Goal: Complete application form: Complete application form

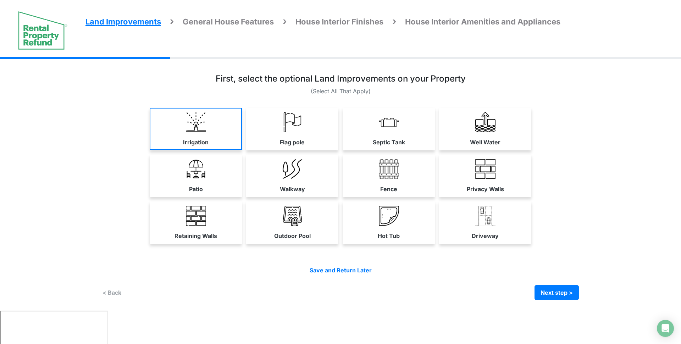
drag, startPoint x: 144, startPoint y: 149, endPoint x: 155, endPoint y: 142, distance: 13.6
click at [146, 149] on div "Irrigation Flag pole Septic Tank" at bounding box center [340, 129] width 477 height 43
click at [234, 114] on link "Irrigation" at bounding box center [196, 129] width 92 height 42
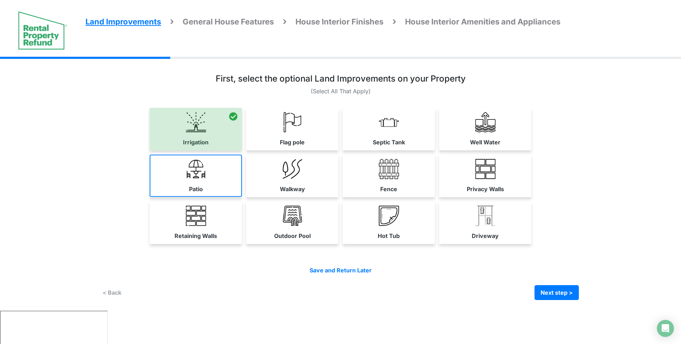
click at [216, 191] on link "Patio" at bounding box center [196, 176] width 92 height 42
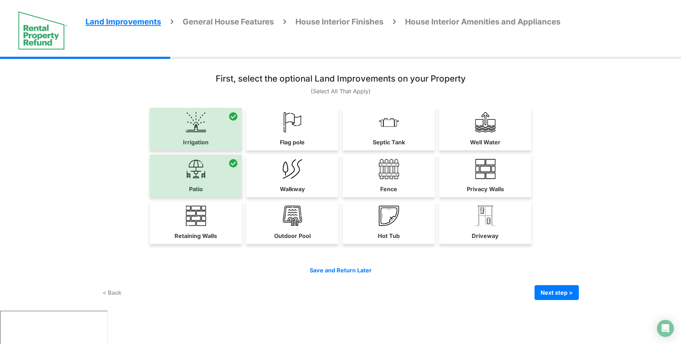
click at [219, 222] on link "Retaining Walls" at bounding box center [196, 222] width 92 height 42
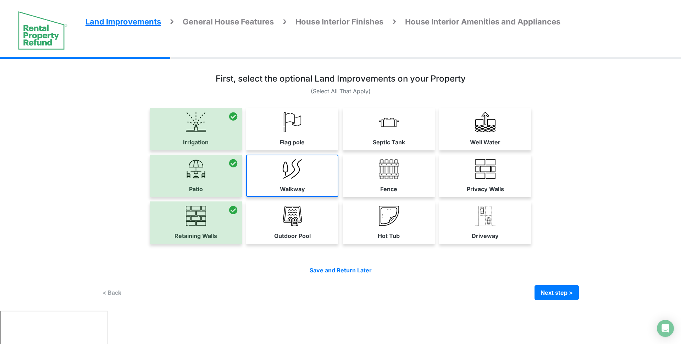
click at [293, 174] on img at bounding box center [292, 169] width 20 height 20
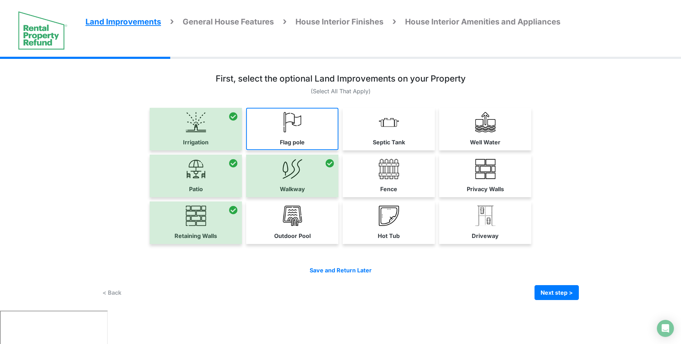
click at [308, 118] on link "Flag pole" at bounding box center [292, 129] width 92 height 42
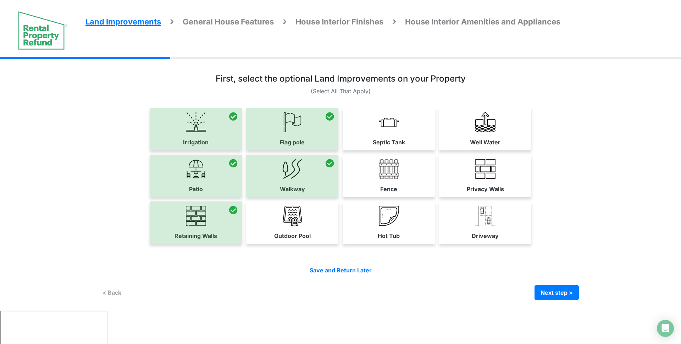
click at [308, 228] on link "Outdoor Pool" at bounding box center [292, 222] width 92 height 42
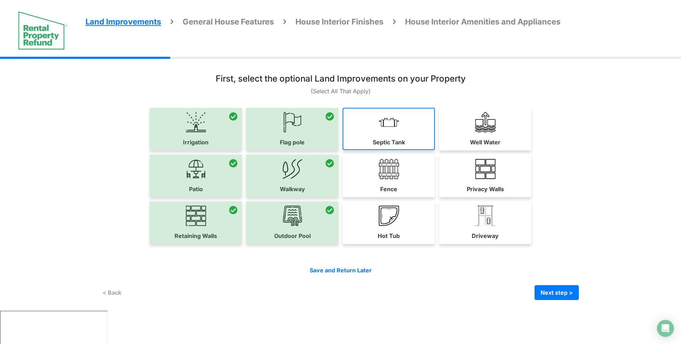
click at [375, 132] on link "Septic Tank" at bounding box center [388, 129] width 92 height 42
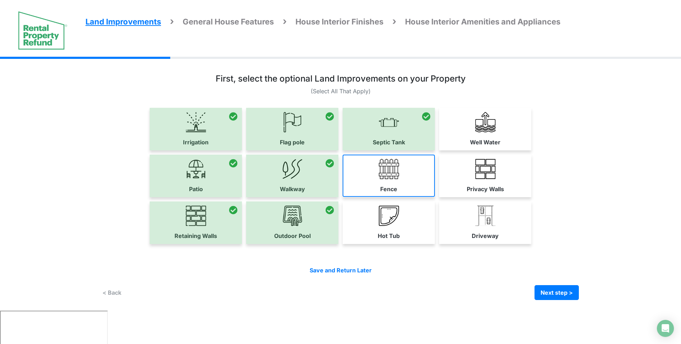
click at [383, 186] on label "Fence" at bounding box center [388, 189] width 17 height 9
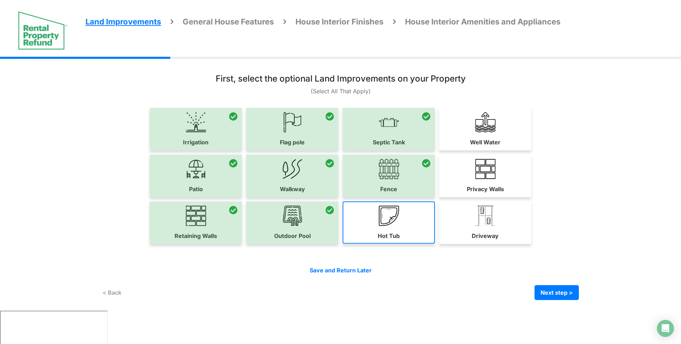
click at [385, 225] on link "Hot Tub" at bounding box center [388, 222] width 92 height 42
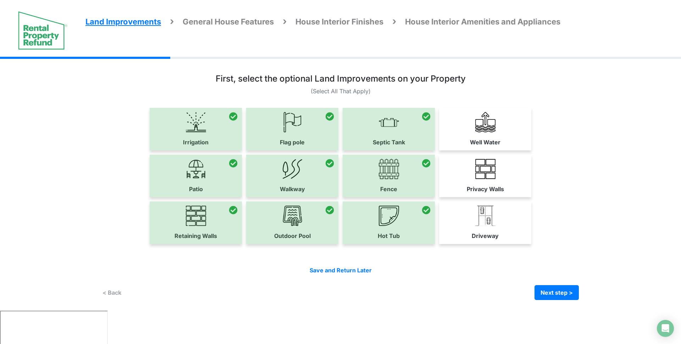
click at [452, 228] on link "Driveway" at bounding box center [485, 222] width 92 height 42
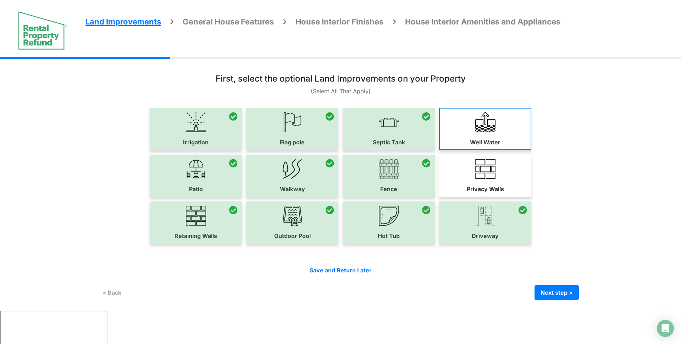
click at [469, 171] on link "Privacy Walls" at bounding box center [485, 176] width 92 height 42
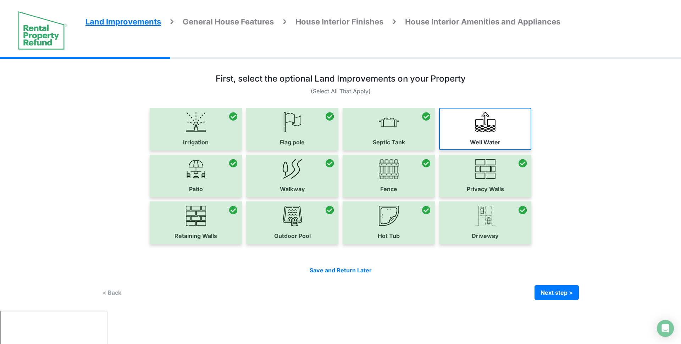
click at [479, 116] on img at bounding box center [485, 122] width 20 height 20
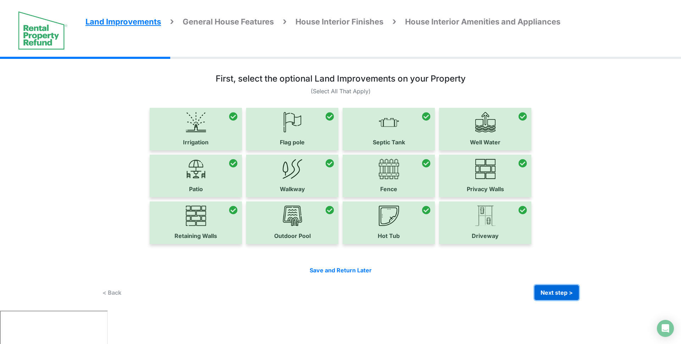
click at [562, 288] on button "Next step >" at bounding box center [556, 292] width 44 height 15
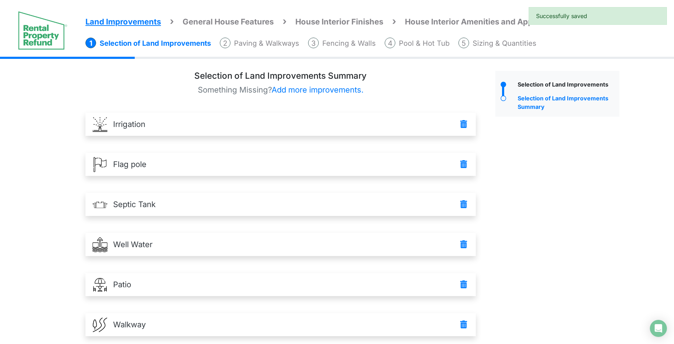
click at [333, 91] on span "Add more improvements." at bounding box center [318, 89] width 92 height 9
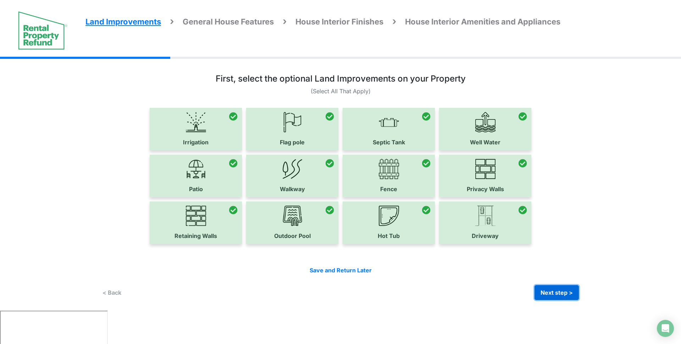
click at [552, 293] on button "Next step >" at bounding box center [556, 292] width 44 height 15
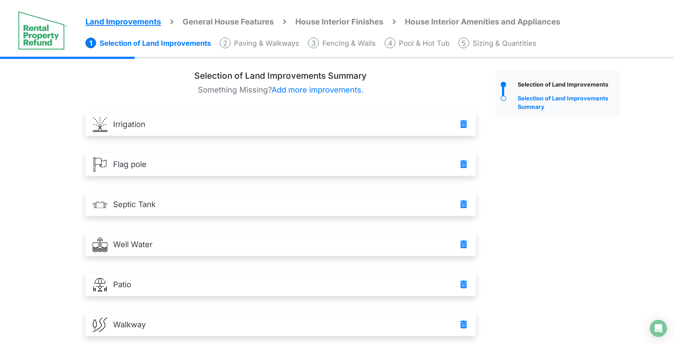
click at [416, 87] on p "Something Missing? Add more improvements." at bounding box center [280, 90] width 390 height 12
click at [326, 83] on div "Selection of Land Improvements Summary Something Missing? Add more improvements…" at bounding box center [280, 324] width 390 height 506
click at [327, 88] on span "Add more improvements." at bounding box center [318, 89] width 92 height 9
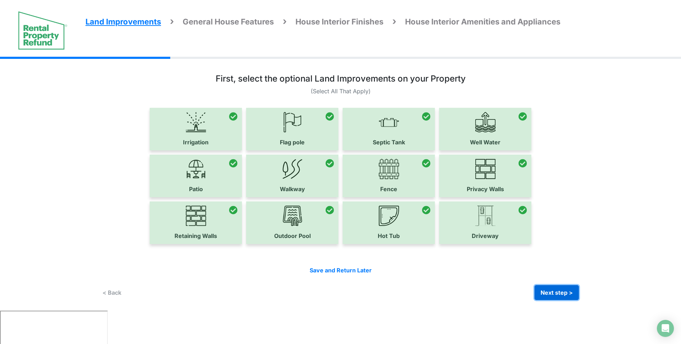
click at [568, 291] on button "Next step >" at bounding box center [556, 292] width 44 height 15
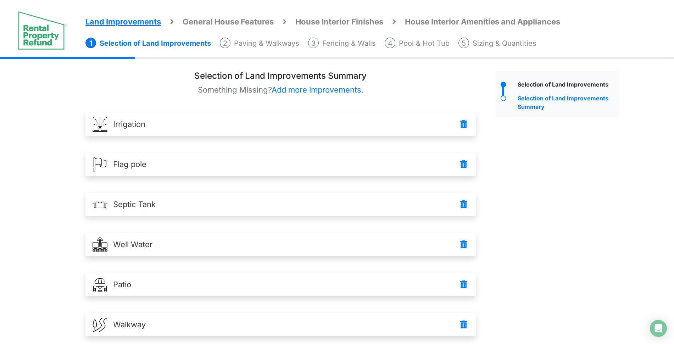
click at [403, 91] on p "Something Missing? Add more improvements." at bounding box center [280, 90] width 390 height 12
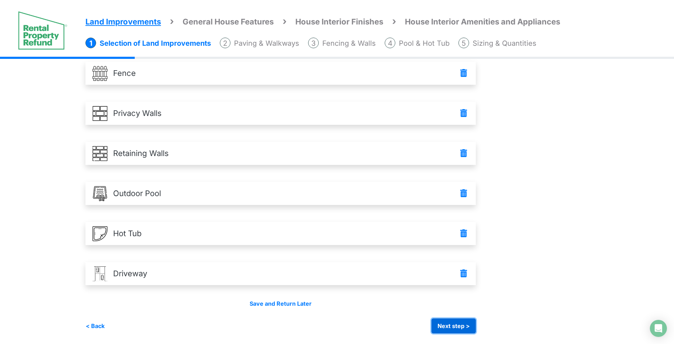
click at [465, 319] on button "Next step >" at bounding box center [453, 325] width 44 height 15
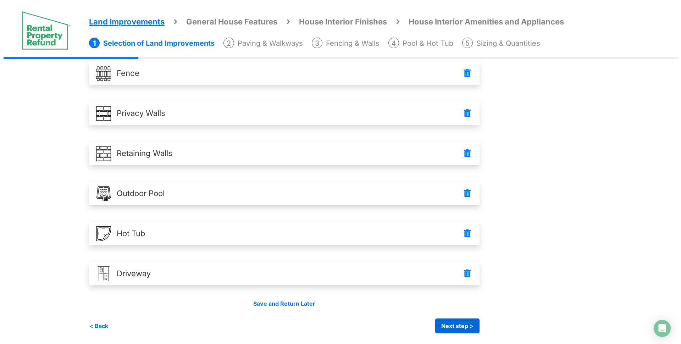
scroll to position [0, 0]
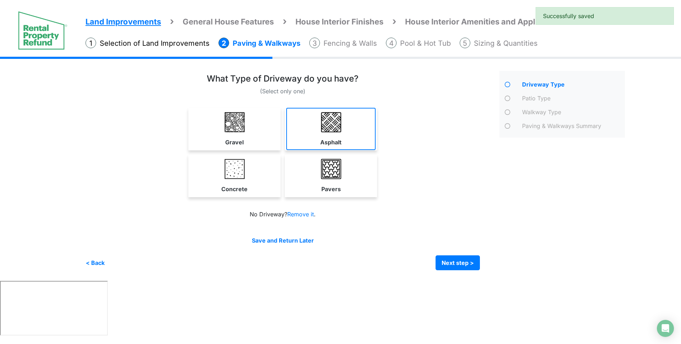
click at [340, 132] on img at bounding box center [331, 122] width 20 height 20
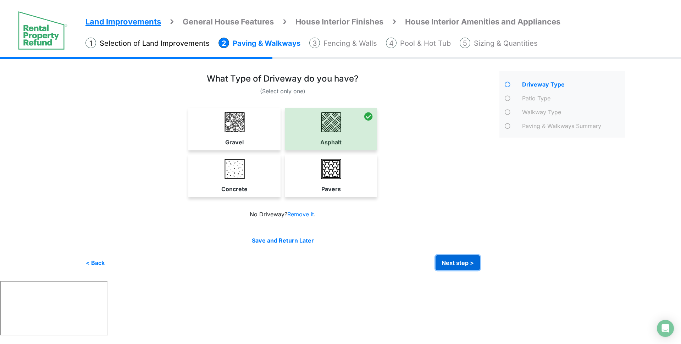
click at [464, 268] on button "Next step >" at bounding box center [457, 262] width 44 height 15
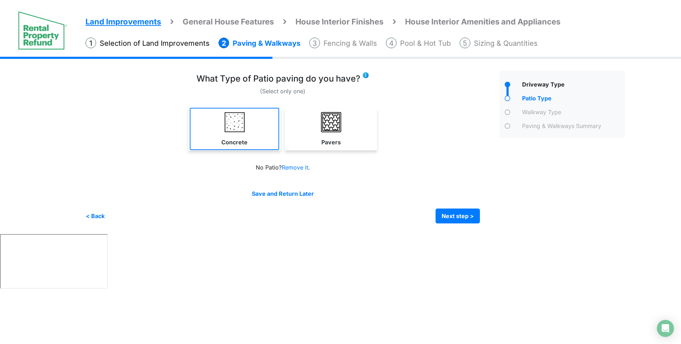
click at [274, 112] on link "Concrete" at bounding box center [234, 129] width 89 height 42
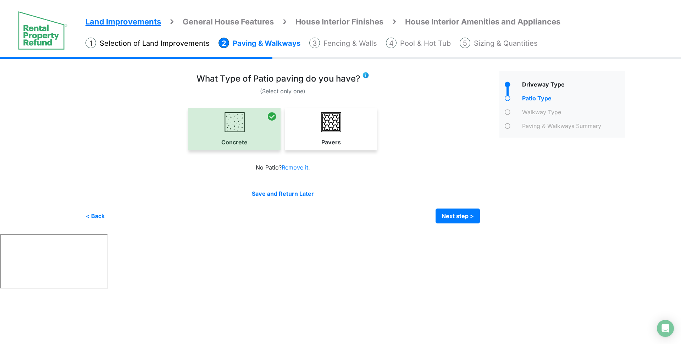
click at [367, 76] on img at bounding box center [365, 75] width 7 height 7
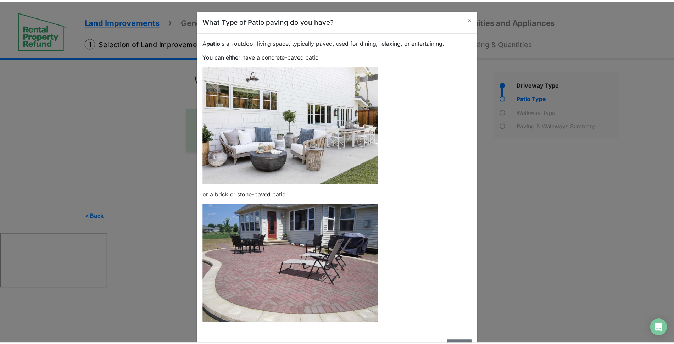
scroll to position [27, 0]
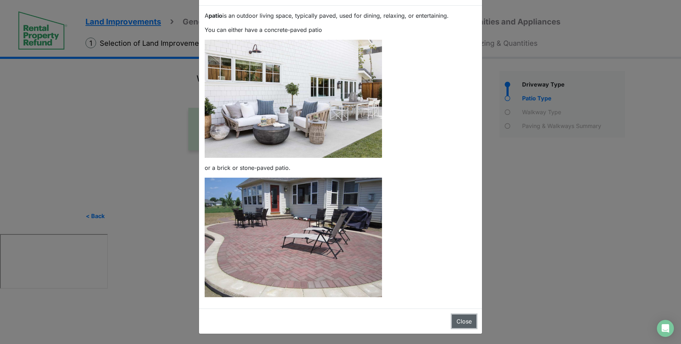
click at [466, 319] on button "Close" at bounding box center [464, 320] width 24 height 13
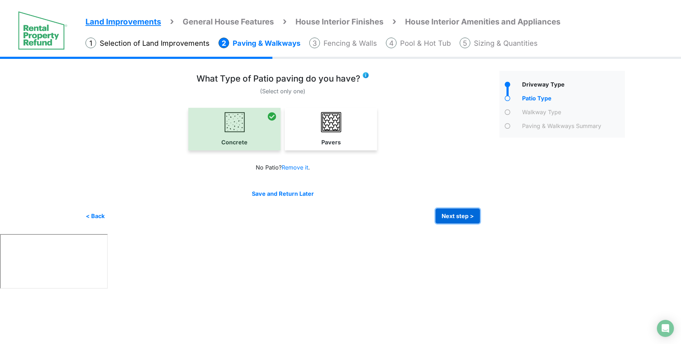
click at [456, 217] on button "Next step >" at bounding box center [457, 215] width 44 height 15
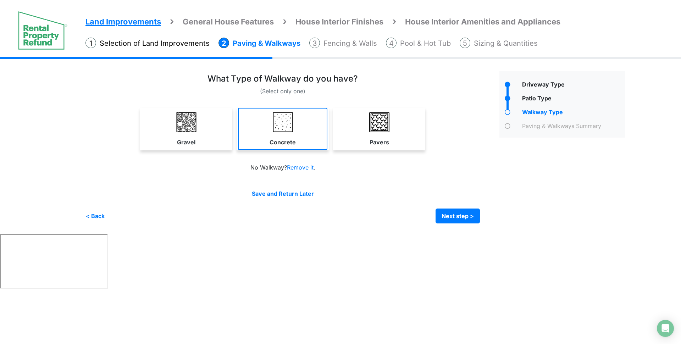
click at [280, 113] on img at bounding box center [283, 122] width 20 height 20
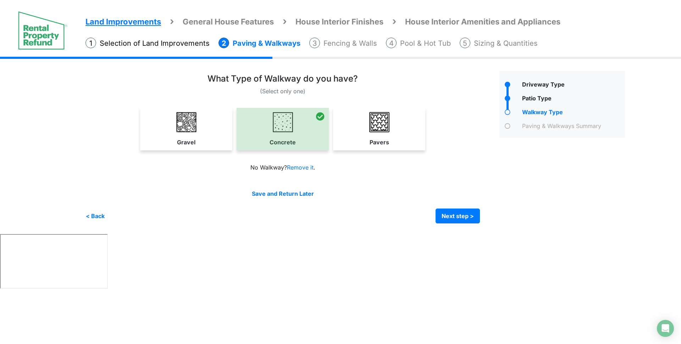
click at [396, 153] on div "Gravel" at bounding box center [282, 131] width 394 height 47
click at [359, 116] on link "Pavers" at bounding box center [378, 129] width 89 height 42
select select "*"
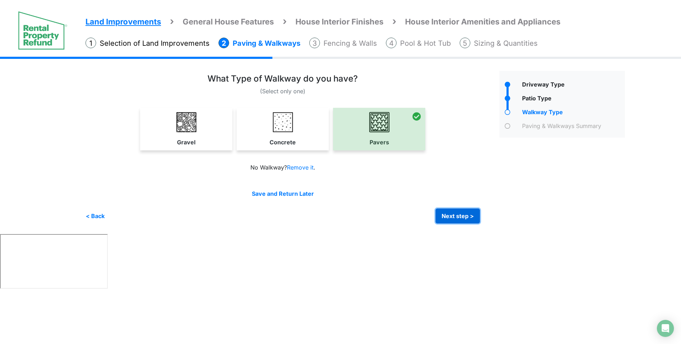
click at [452, 213] on button "Next step >" at bounding box center [457, 215] width 44 height 15
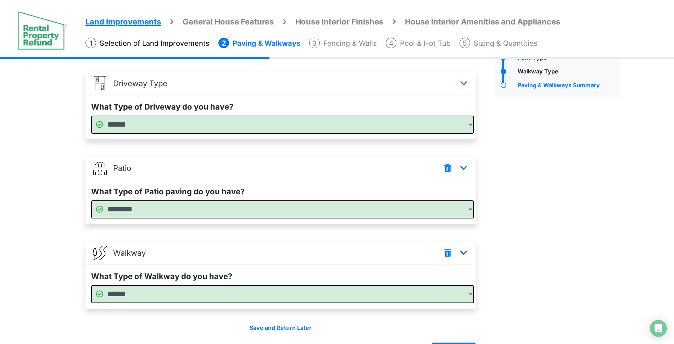
scroll to position [65, 0]
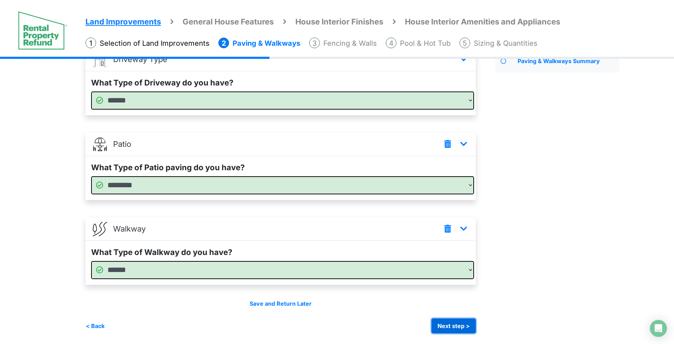
click at [450, 327] on button "Next step >" at bounding box center [453, 325] width 44 height 15
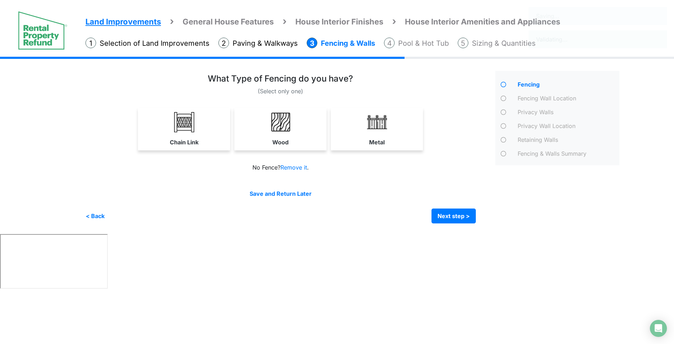
scroll to position [0, 0]
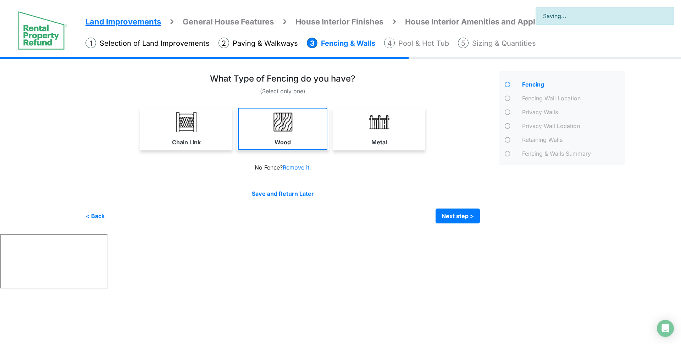
click at [262, 143] on link "Wood" at bounding box center [282, 129] width 89 height 42
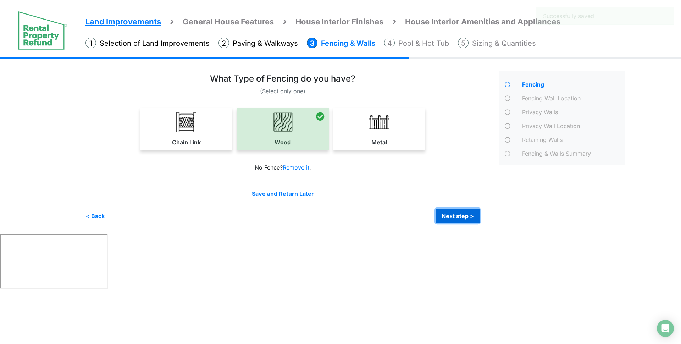
click at [465, 216] on button "Next step >" at bounding box center [457, 215] width 44 height 15
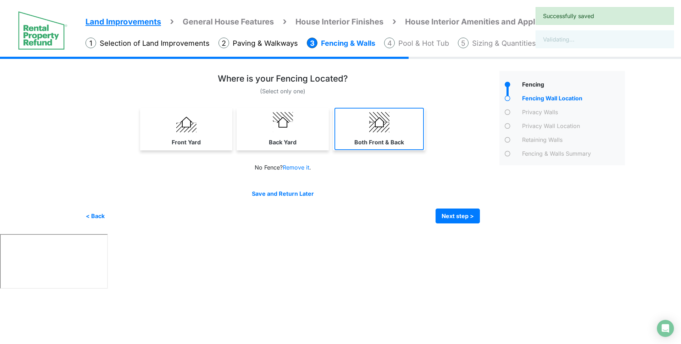
click at [372, 125] on img at bounding box center [379, 122] width 20 height 20
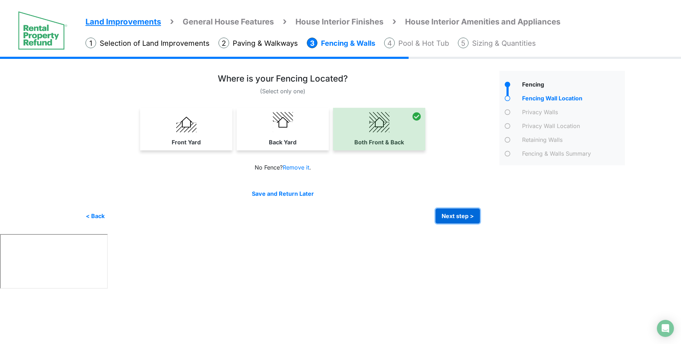
click at [458, 219] on button "Next step >" at bounding box center [457, 215] width 44 height 15
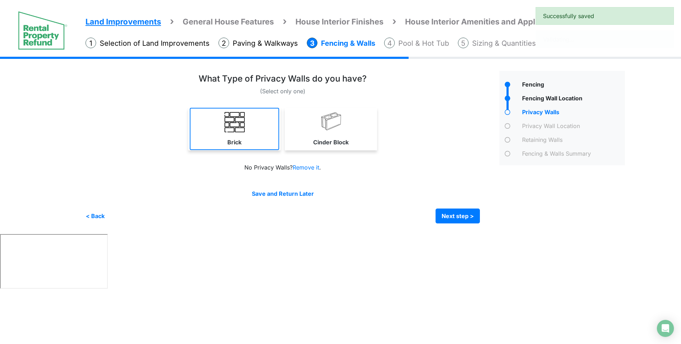
click at [264, 129] on link "Brick" at bounding box center [234, 129] width 89 height 42
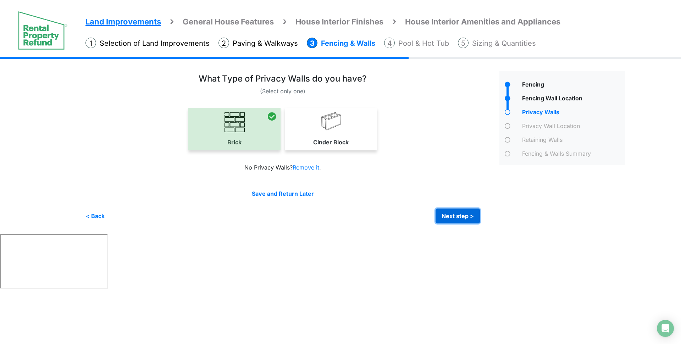
click at [468, 219] on button "Next step >" at bounding box center [457, 215] width 44 height 15
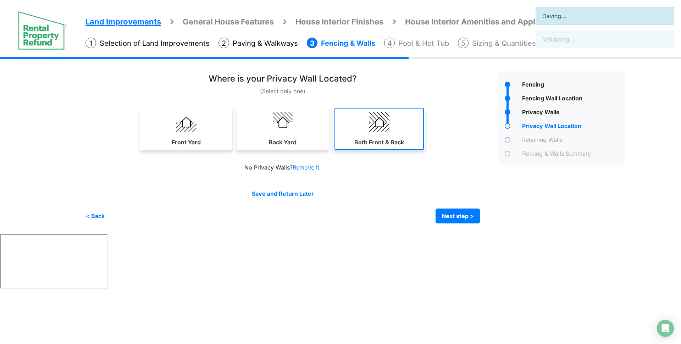
click at [395, 124] on link "Both Front & Back" at bounding box center [378, 129] width 89 height 42
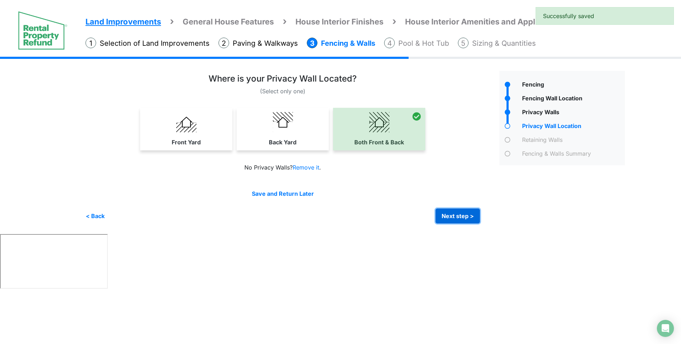
click at [459, 220] on button "Next step >" at bounding box center [457, 215] width 44 height 15
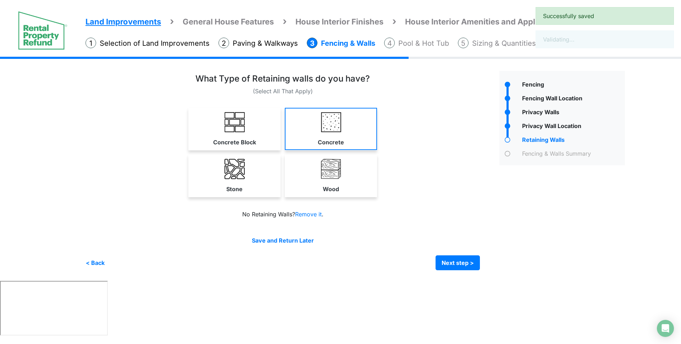
click at [334, 145] on label "Concrete" at bounding box center [331, 142] width 26 height 9
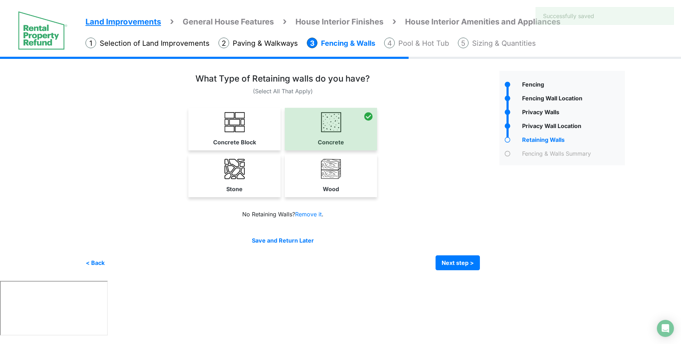
click at [232, 100] on div "What Type of Retaining walls do you have? (Select All That Apply)" at bounding box center [282, 138] width 394 height 128
click at [255, 122] on link "Concrete Block" at bounding box center [234, 129] width 92 height 42
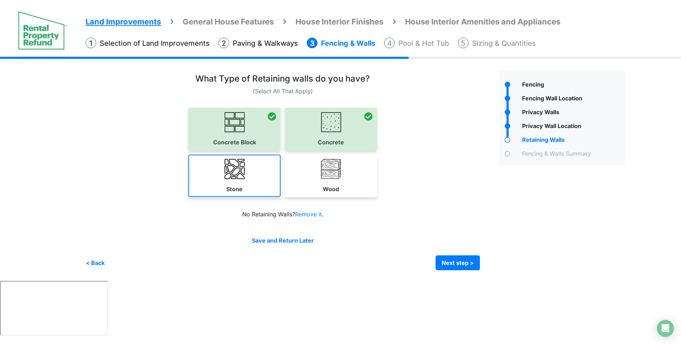
click at [253, 163] on link "Stone" at bounding box center [234, 176] width 92 height 42
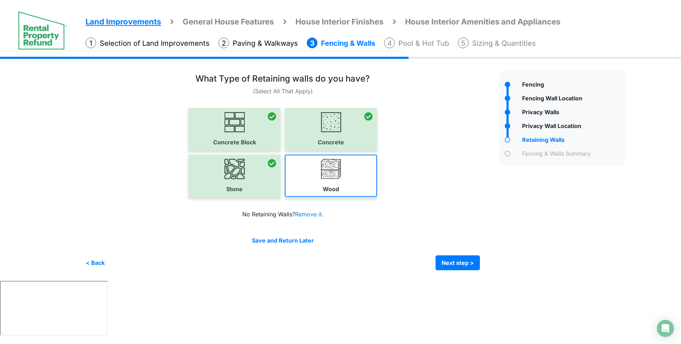
click at [344, 178] on link "Wood" at bounding box center [331, 176] width 92 height 42
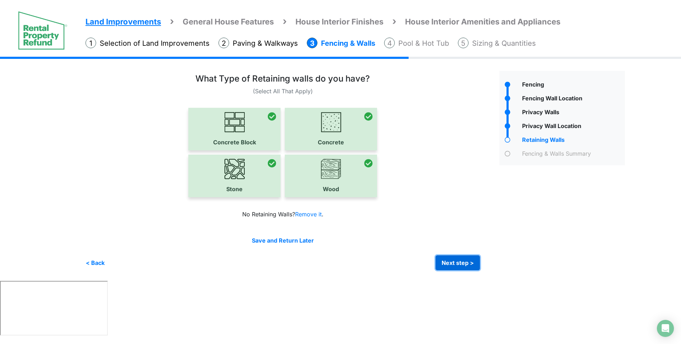
click at [451, 260] on button "Next step >" at bounding box center [457, 262] width 44 height 15
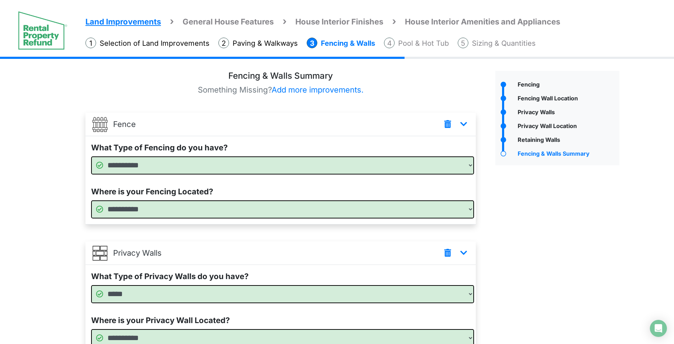
scroll to position [218, 0]
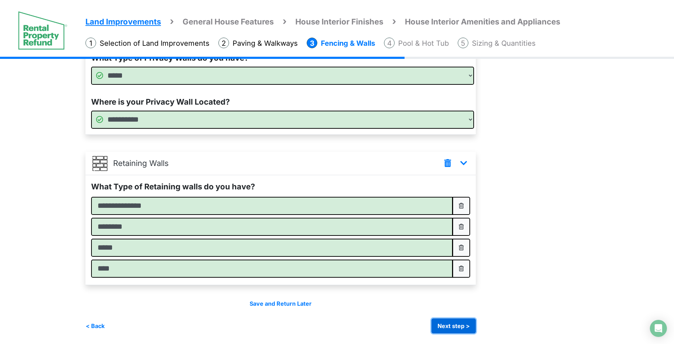
click at [476, 329] on button "Next step >" at bounding box center [453, 325] width 44 height 15
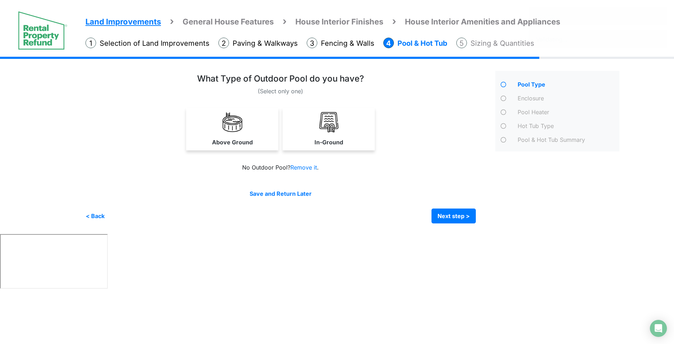
scroll to position [0, 0]
drag, startPoint x: 237, startPoint y: 145, endPoint x: 264, endPoint y: 140, distance: 27.5
click at [237, 145] on label "Above Ground" at bounding box center [234, 142] width 41 height 9
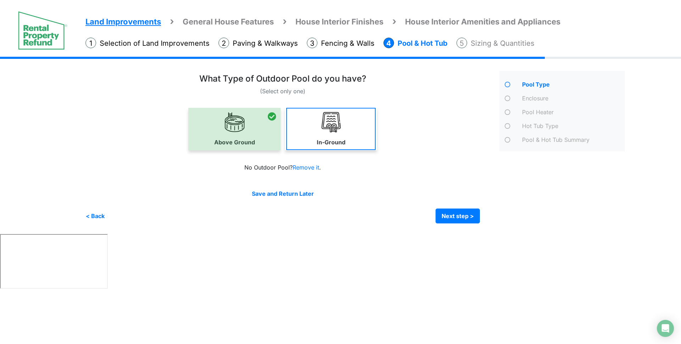
click at [370, 135] on link "In-Ground" at bounding box center [330, 129] width 89 height 42
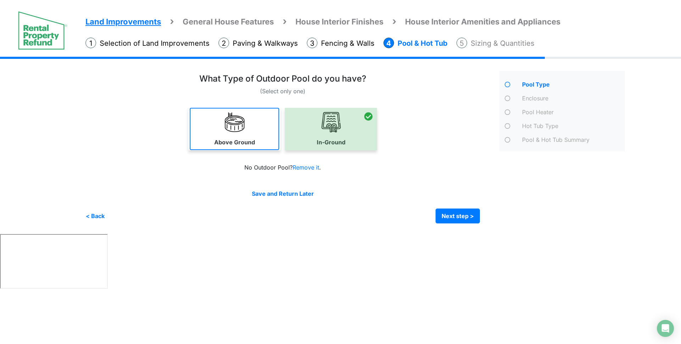
click at [269, 142] on link "Above Ground" at bounding box center [234, 129] width 89 height 42
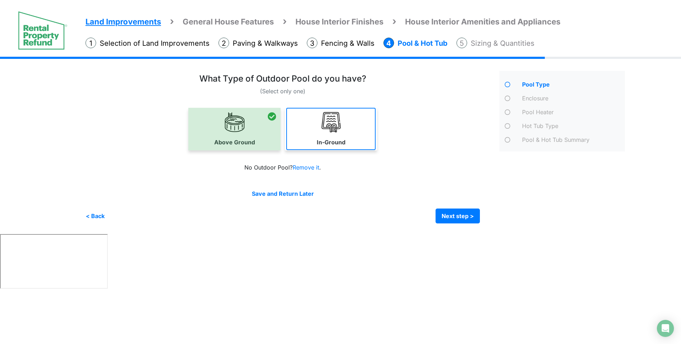
click at [326, 131] on img at bounding box center [331, 122] width 20 height 20
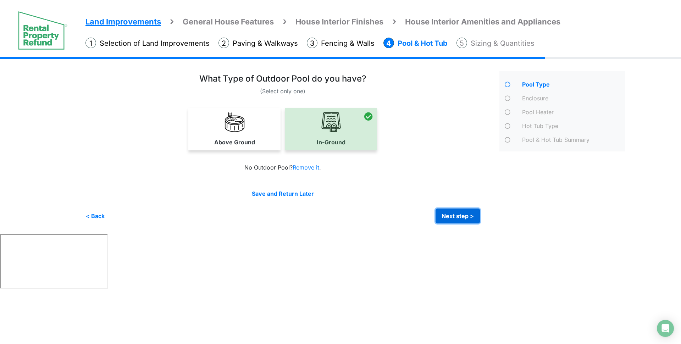
click at [455, 221] on button "Next step >" at bounding box center [457, 215] width 44 height 15
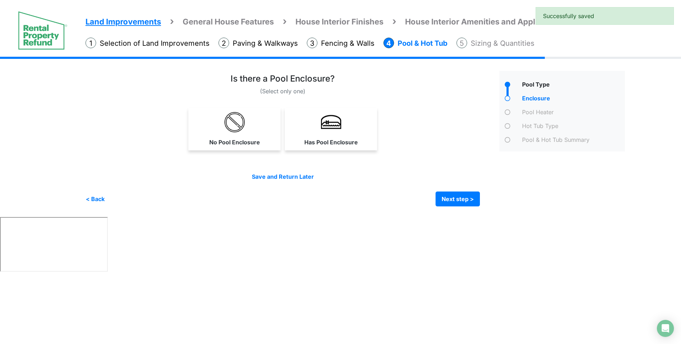
click at [401, 133] on div "No Pool Enclosure" at bounding box center [282, 129] width 394 height 43
click at [314, 123] on link "Has Pool Enclosure" at bounding box center [330, 129] width 89 height 42
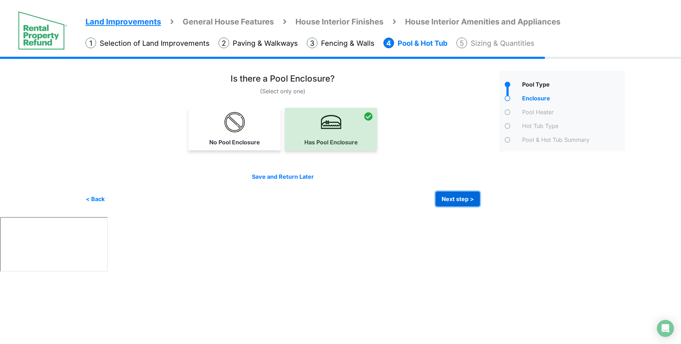
click at [456, 202] on button "Next step >" at bounding box center [457, 198] width 44 height 15
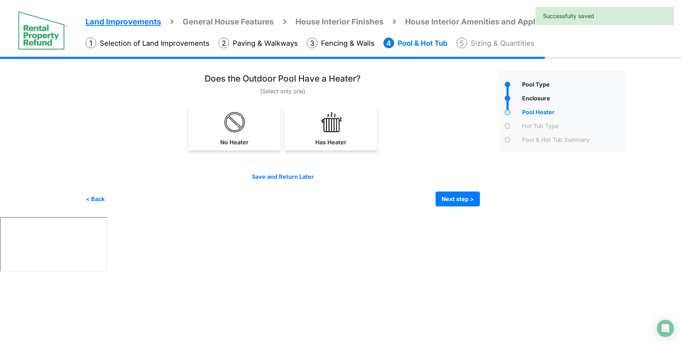
drag, startPoint x: 332, startPoint y: 132, endPoint x: 382, endPoint y: 139, distance: 50.4
click at [332, 132] on link "Has Heater" at bounding box center [330, 129] width 89 height 42
select select "*"
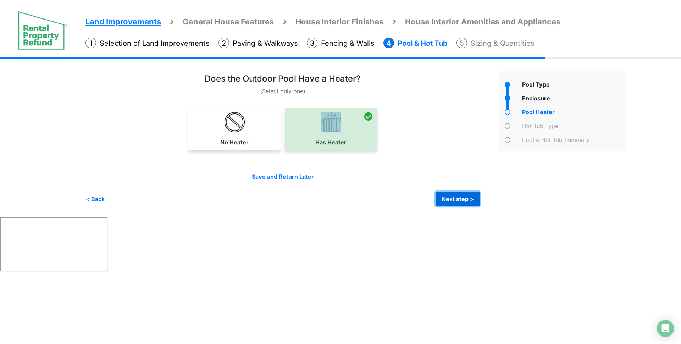
click at [448, 202] on button "Next step >" at bounding box center [457, 198] width 44 height 15
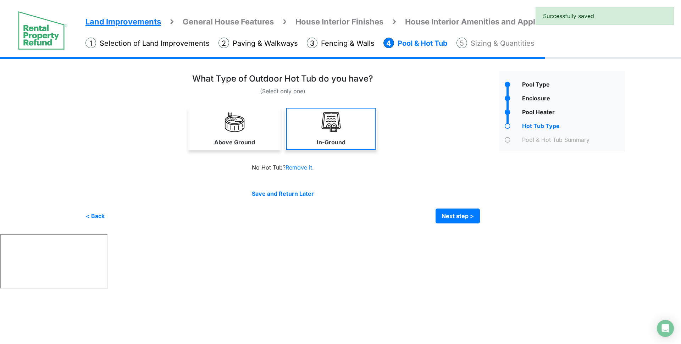
click at [354, 137] on link "In-Ground" at bounding box center [330, 129] width 89 height 42
select select "*"
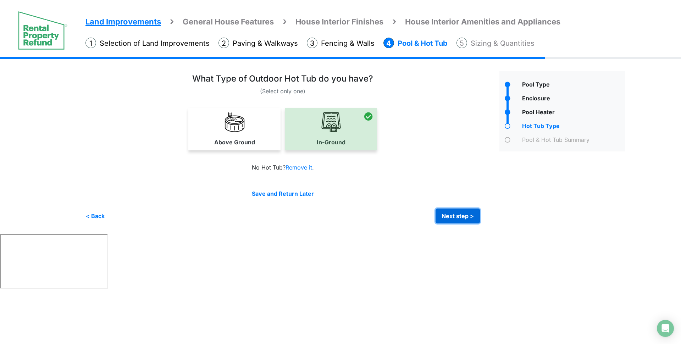
click at [446, 219] on button "Next step >" at bounding box center [457, 215] width 44 height 15
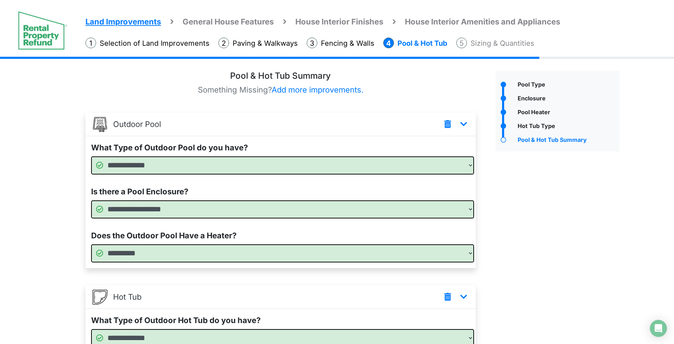
click at [305, 94] on span "Add more improvements." at bounding box center [318, 89] width 92 height 9
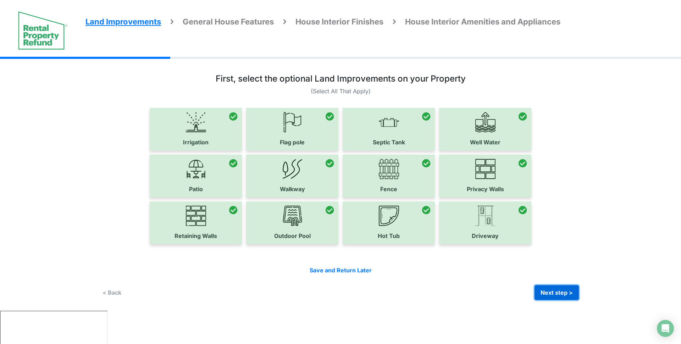
click at [553, 294] on button "Next step >" at bounding box center [556, 292] width 44 height 15
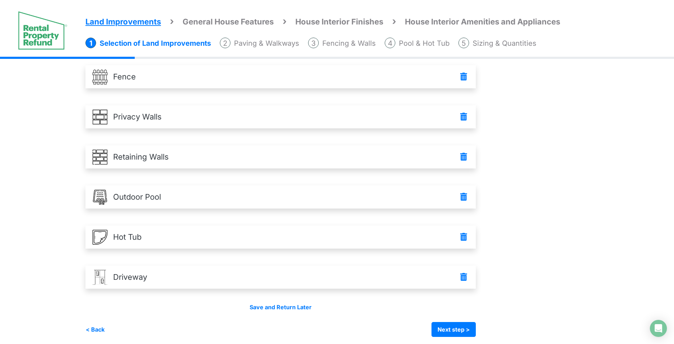
scroll to position [291, 0]
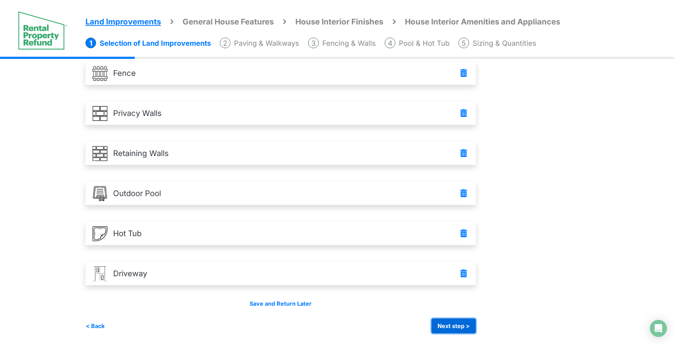
click at [456, 323] on button "Next step >" at bounding box center [453, 325] width 44 height 15
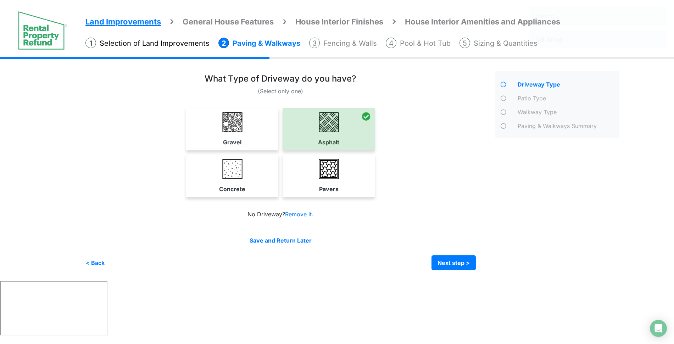
scroll to position [0, 0]
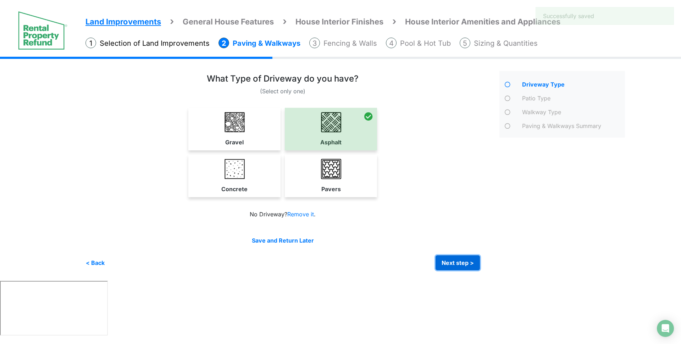
click at [455, 263] on button "Next step >" at bounding box center [457, 262] width 44 height 15
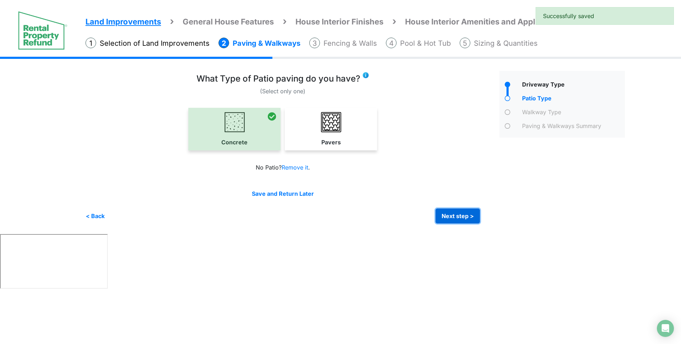
click at [452, 214] on button "Next step >" at bounding box center [457, 215] width 44 height 15
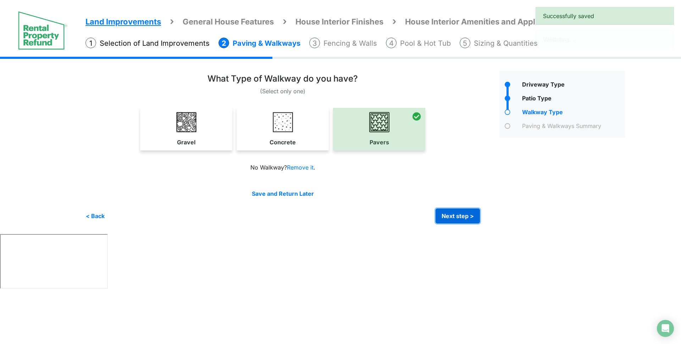
click at [476, 216] on button "Next step >" at bounding box center [457, 215] width 44 height 15
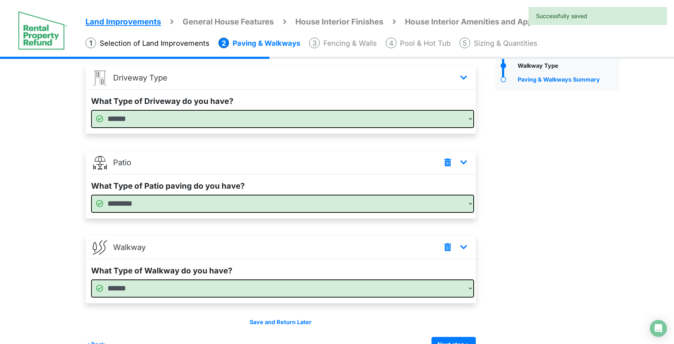
scroll to position [65, 0]
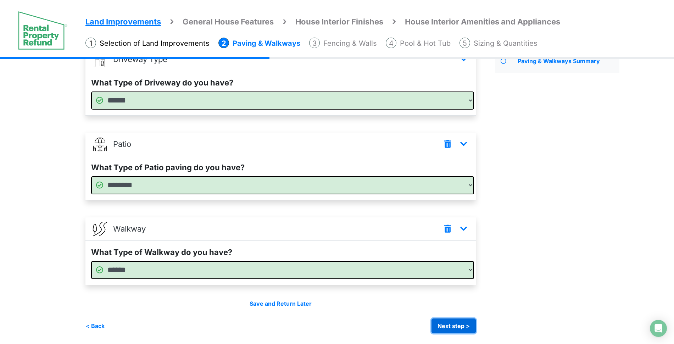
click at [469, 325] on button "Next step >" at bounding box center [453, 325] width 44 height 15
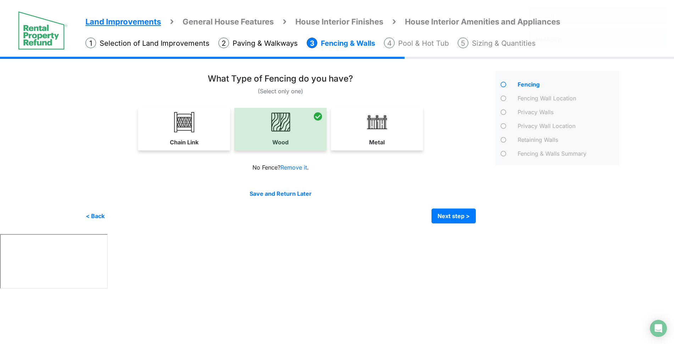
scroll to position [0, 0]
click at [471, 218] on button "Next step >" at bounding box center [457, 215] width 44 height 15
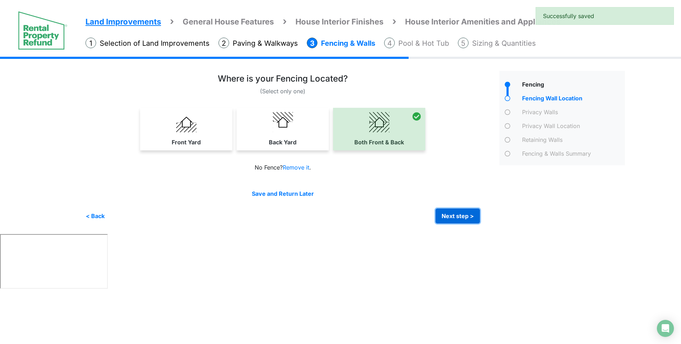
click at [466, 217] on button "Next step >" at bounding box center [457, 215] width 44 height 15
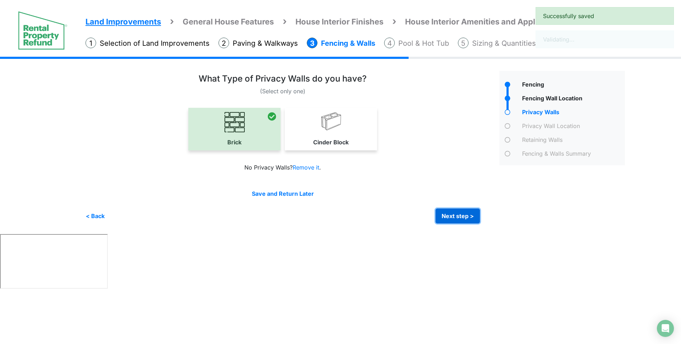
click at [466, 215] on button "Next step >" at bounding box center [457, 215] width 44 height 15
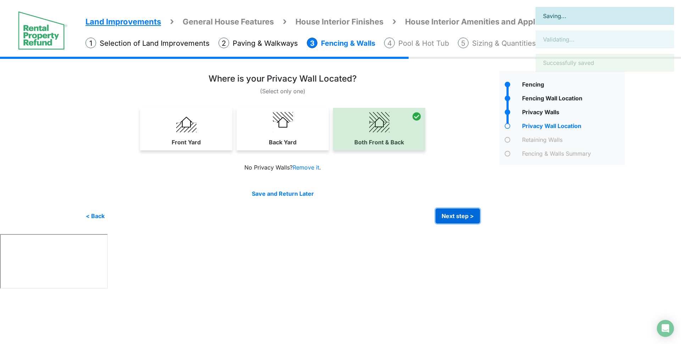
click at [463, 213] on button "Next step >" at bounding box center [457, 215] width 44 height 15
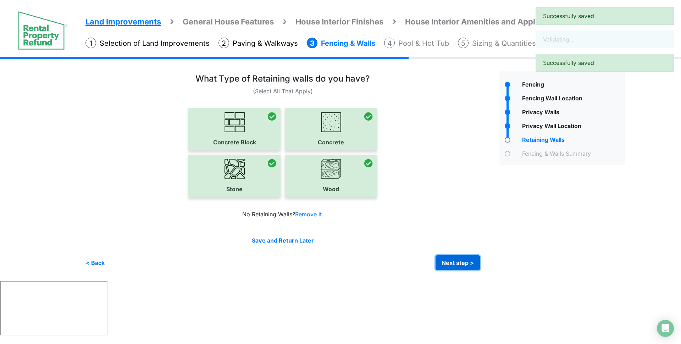
click at [468, 263] on button "Next step >" at bounding box center [457, 262] width 44 height 15
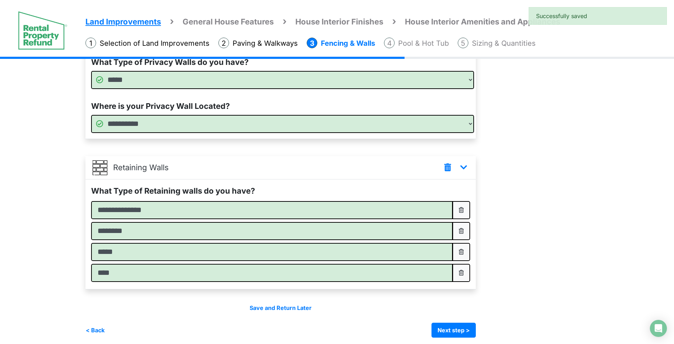
scroll to position [218, 0]
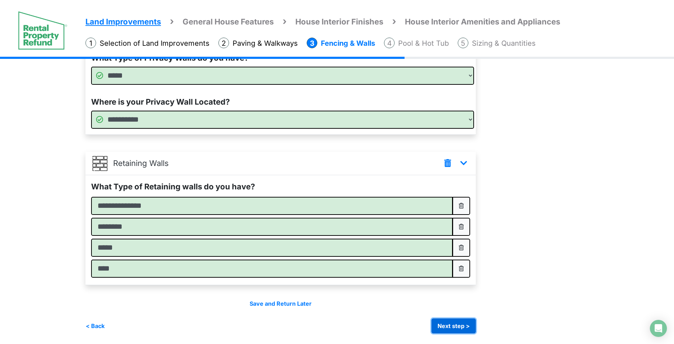
click at [464, 325] on button "Next step >" at bounding box center [453, 325] width 44 height 15
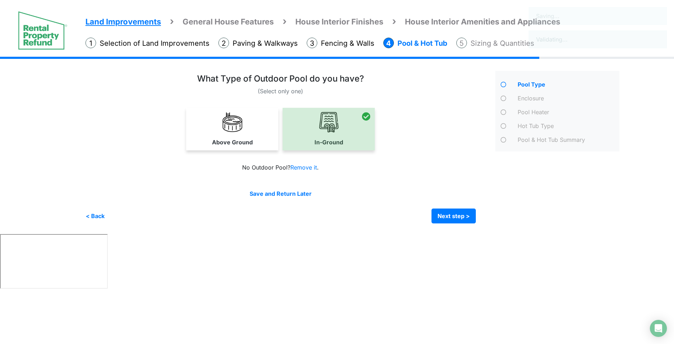
scroll to position [0, 0]
click at [462, 214] on button "Next step >" at bounding box center [457, 215] width 44 height 15
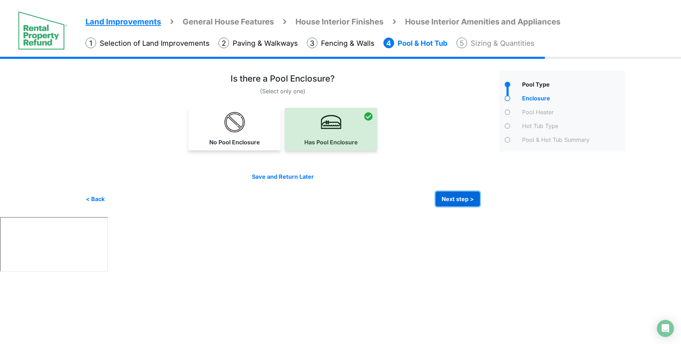
click at [461, 201] on button "Next step >" at bounding box center [457, 198] width 44 height 15
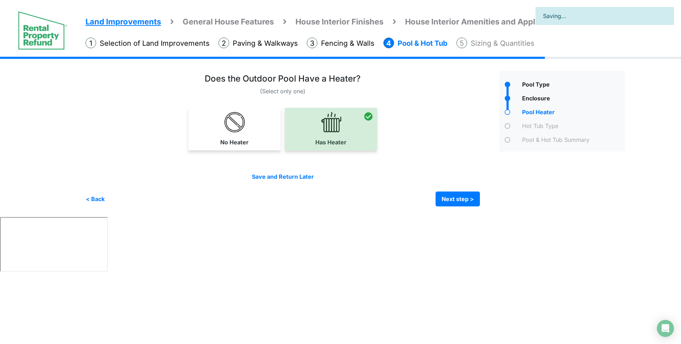
drag, startPoint x: 461, startPoint y: 201, endPoint x: 447, endPoint y: 86, distance: 115.4
click at [447, 86] on div "Does the Outdoor Pool Have a Heater?" at bounding box center [282, 80] width 394 height 13
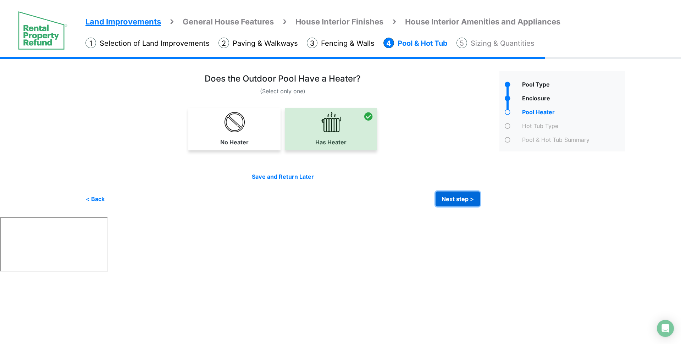
click at [446, 195] on button "Next step >" at bounding box center [457, 198] width 44 height 15
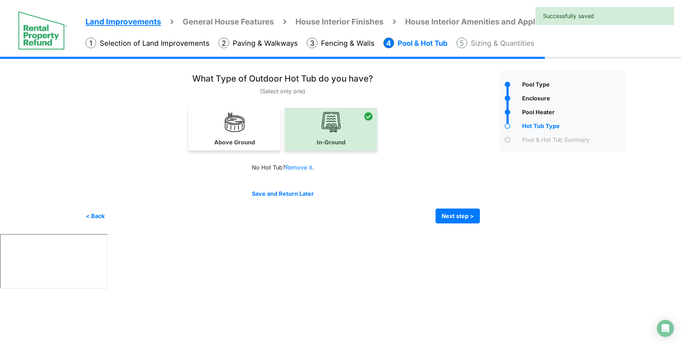
click at [446, 195] on div "Save and Return Later" at bounding box center [282, 193] width 394 height 9
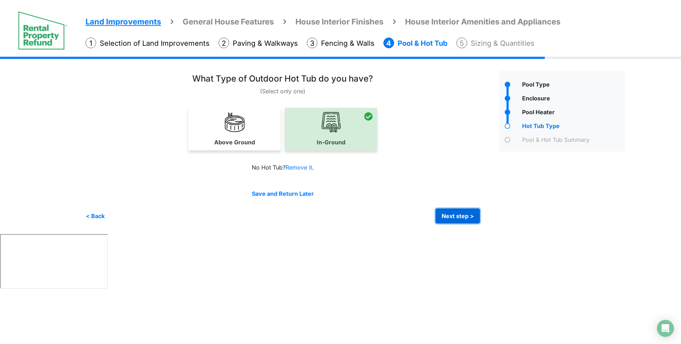
click at [457, 216] on button "Next step >" at bounding box center [457, 215] width 44 height 15
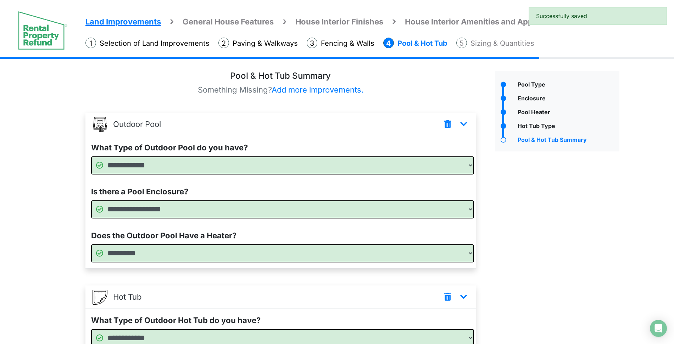
scroll to position [68, 0]
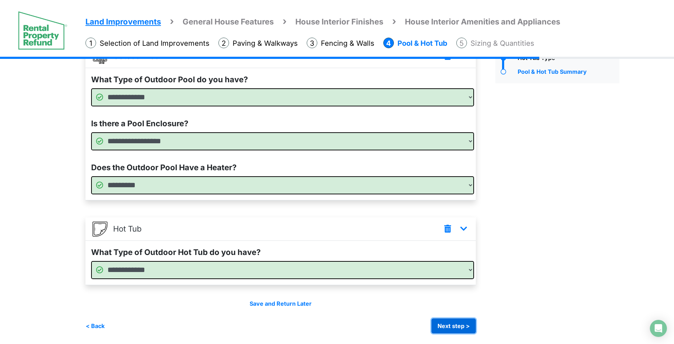
click at [456, 329] on button "Next step >" at bounding box center [453, 325] width 44 height 15
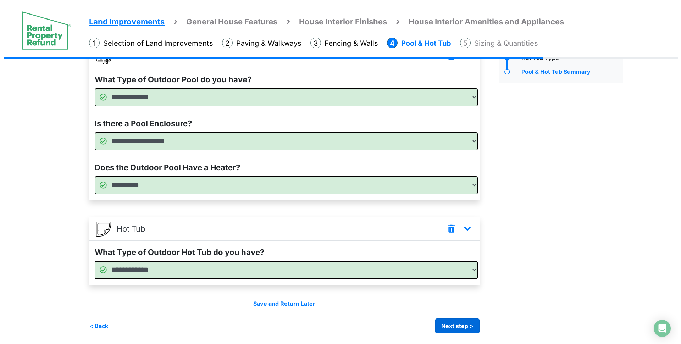
scroll to position [0, 0]
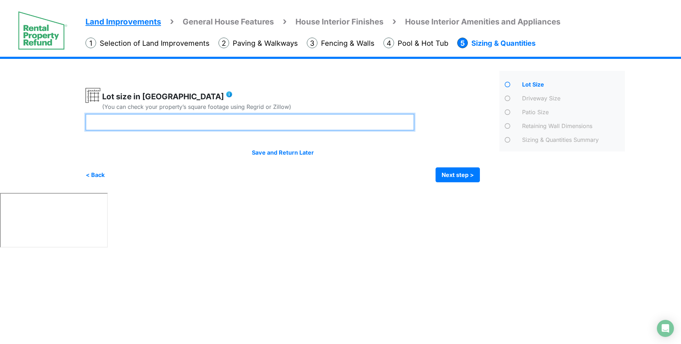
click at [300, 116] on input "number" at bounding box center [249, 122] width 329 height 17
type input "*"
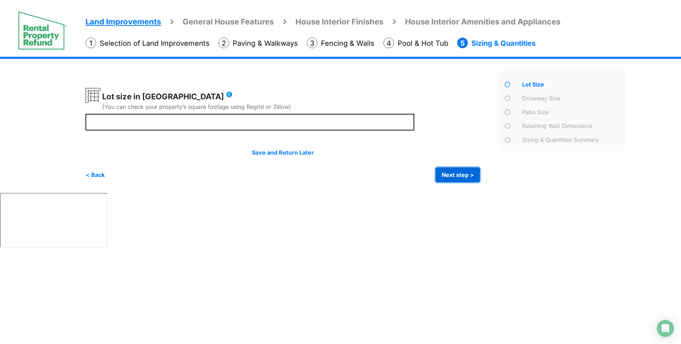
click at [447, 171] on button "Next step >" at bounding box center [457, 174] width 44 height 15
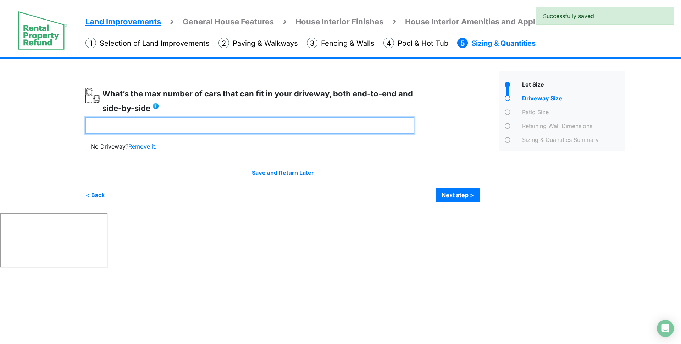
click at [296, 132] on input "number" at bounding box center [249, 125] width 329 height 17
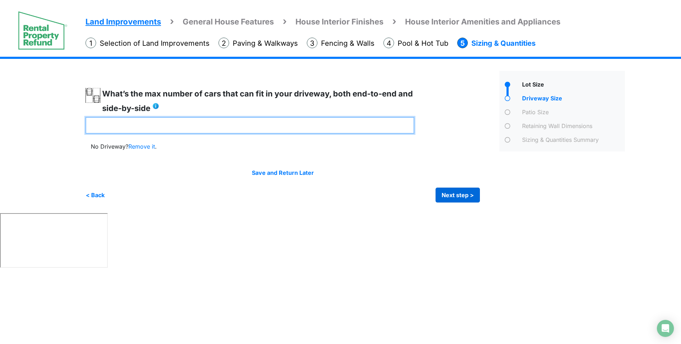
type input "*"
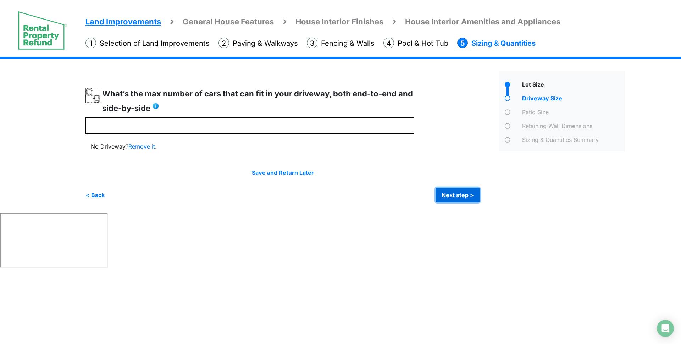
click at [455, 199] on button "Next step >" at bounding box center [457, 195] width 44 height 15
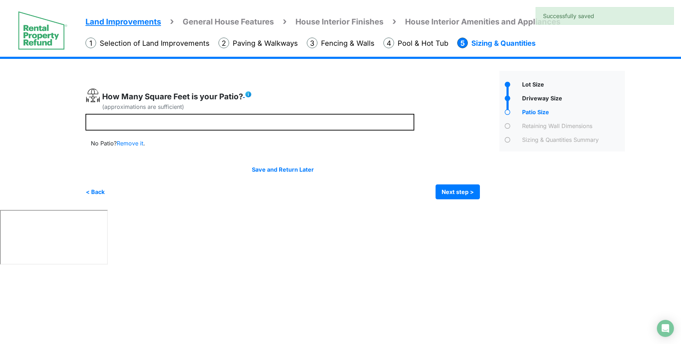
click at [246, 94] on img at bounding box center [248, 94] width 7 height 7
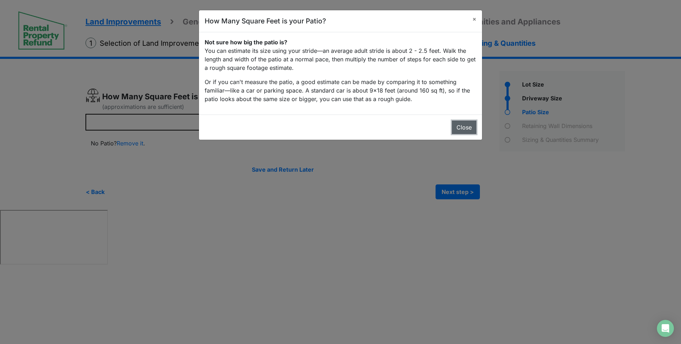
click at [459, 131] on button "Close" at bounding box center [464, 127] width 24 height 13
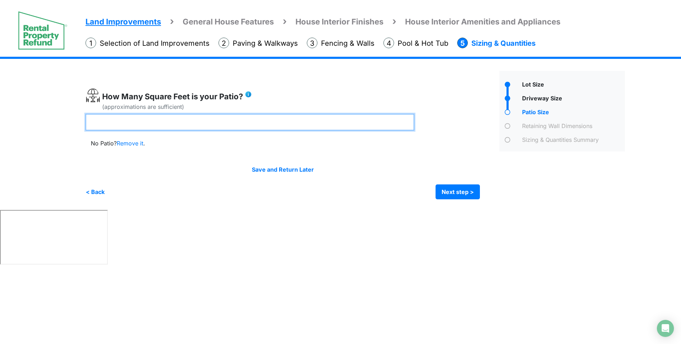
click at [301, 128] on input "number" at bounding box center [249, 122] width 329 height 17
type input "***"
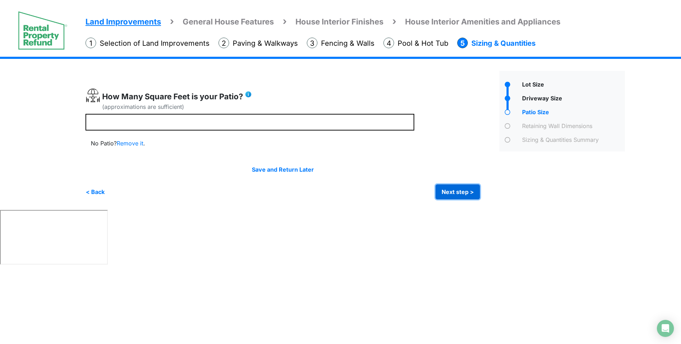
click at [450, 193] on button "Next step >" at bounding box center [457, 191] width 44 height 15
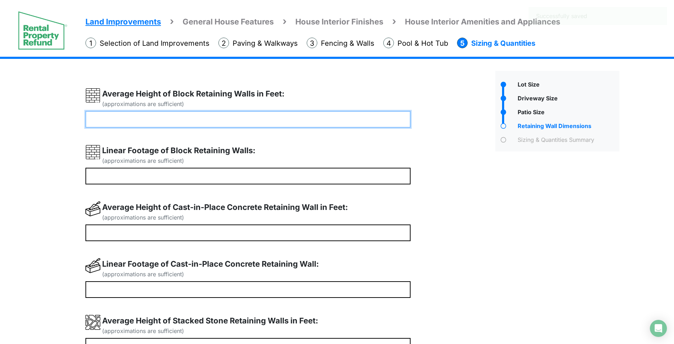
click at [303, 122] on input "number" at bounding box center [247, 119] width 325 height 17
type input "*"
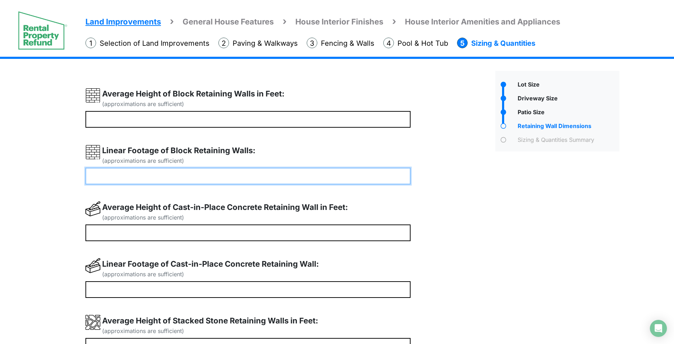
type input "**"
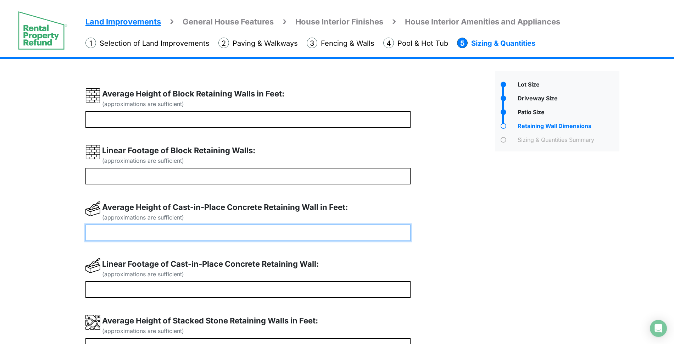
type input "*"
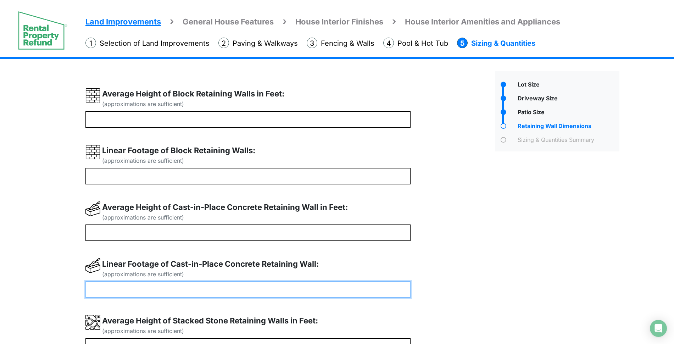
type input "**"
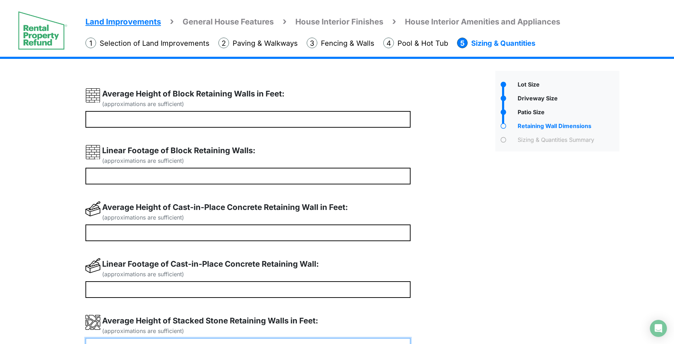
scroll to position [11, 0]
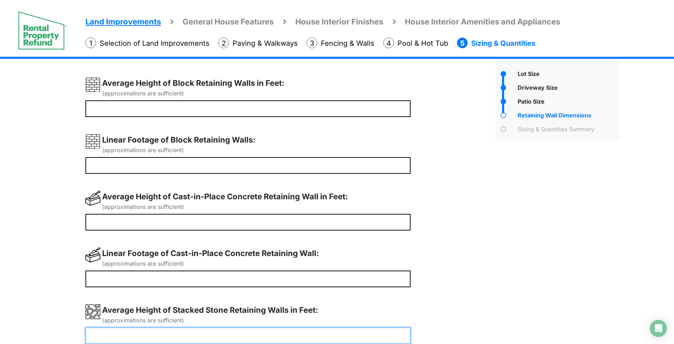
type input "*"
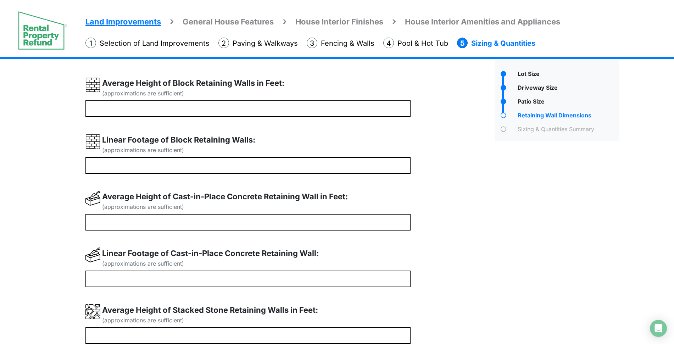
scroll to position [231, 0]
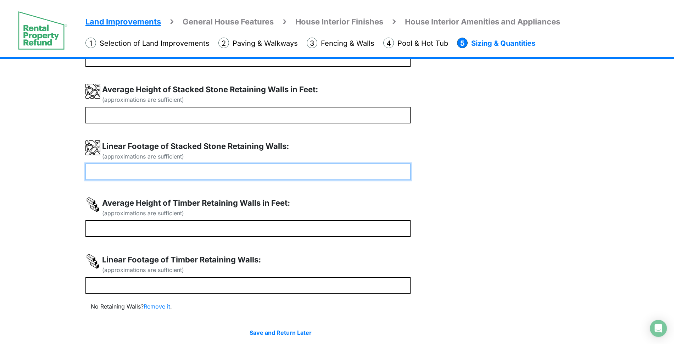
type input "**"
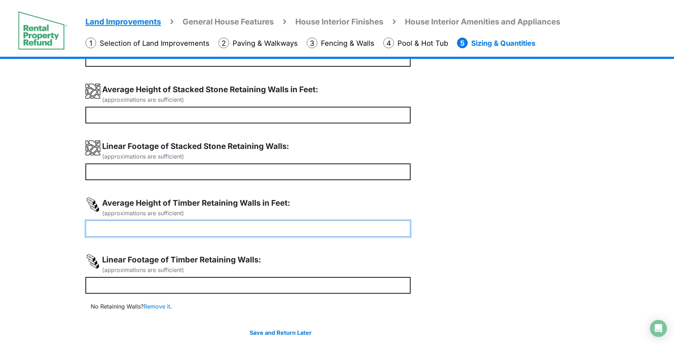
type input "*"
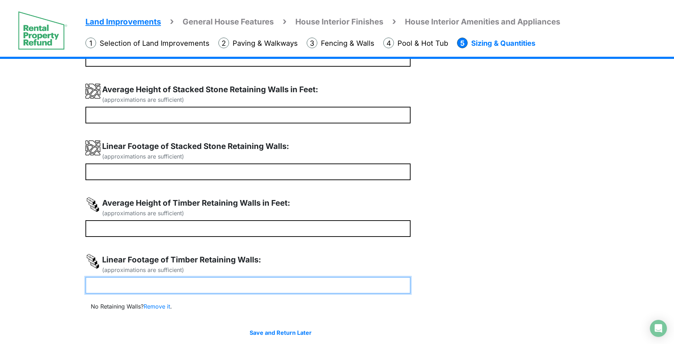
type input "**"
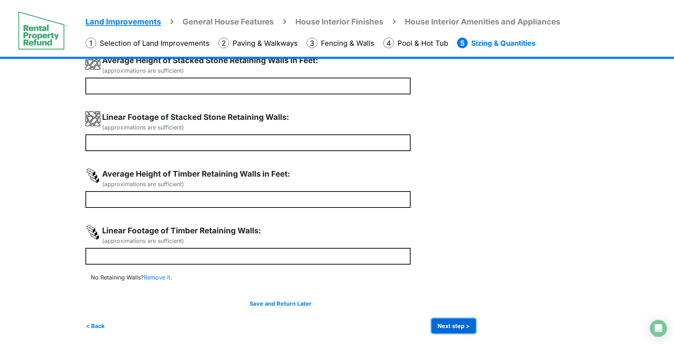
type input "**"
click at [453, 327] on button "Next step >" at bounding box center [453, 325] width 44 height 15
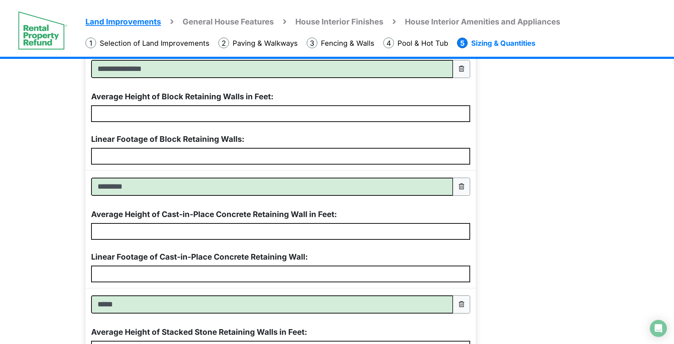
scroll to position [619, 0]
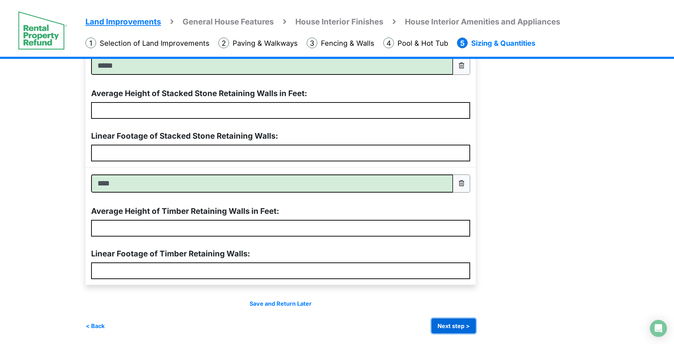
click at [459, 324] on button "Next step >" at bounding box center [453, 325] width 44 height 15
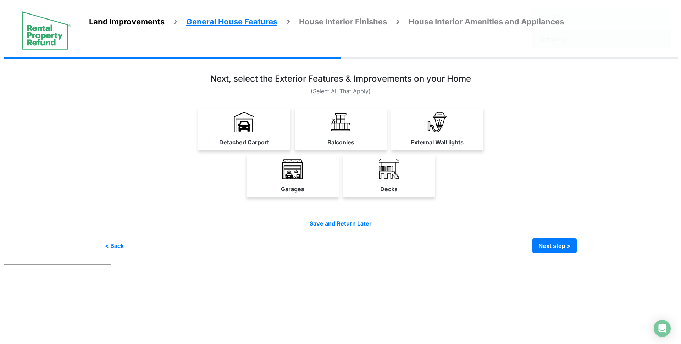
scroll to position [0, 0]
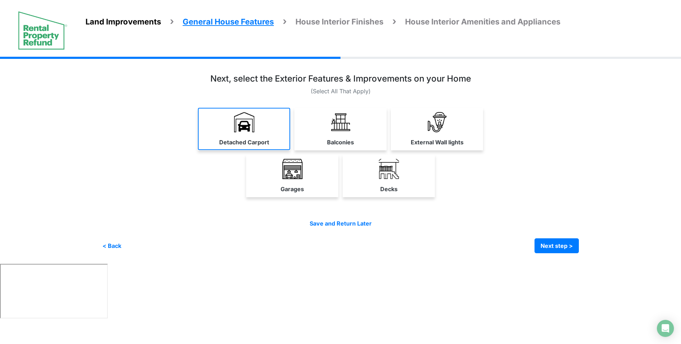
click at [260, 135] on link "Detached Carport" at bounding box center [244, 129] width 92 height 42
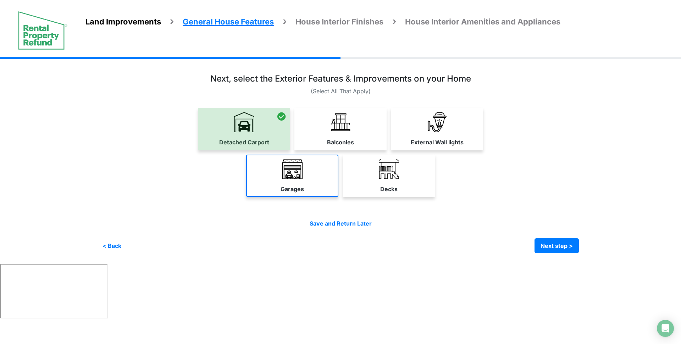
click at [279, 171] on link "Garages" at bounding box center [292, 176] width 92 height 42
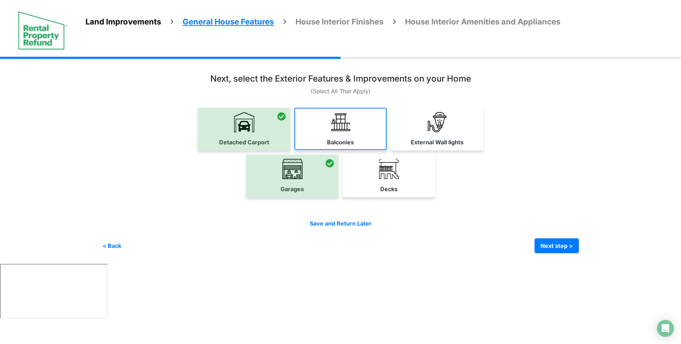
click at [333, 135] on link "Balconies" at bounding box center [340, 129] width 92 height 42
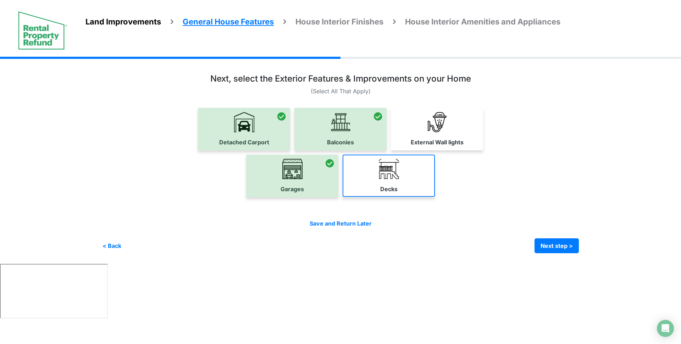
click at [377, 174] on link "Decks" at bounding box center [388, 176] width 92 height 42
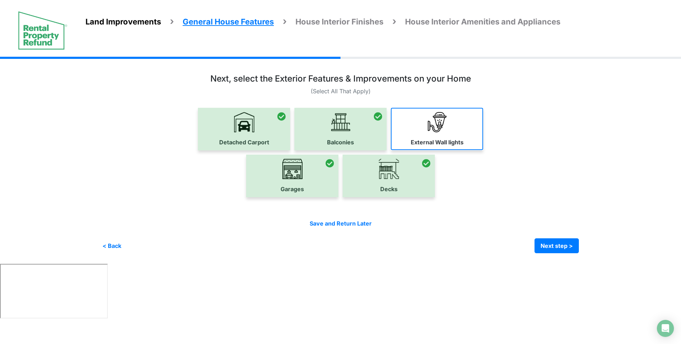
click at [456, 116] on link "External Wall lights" at bounding box center [437, 129] width 92 height 42
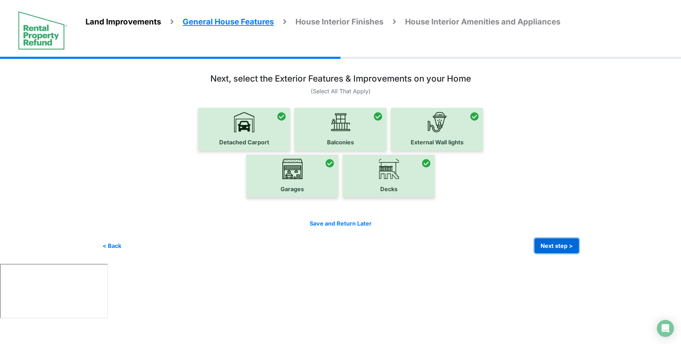
click at [541, 251] on button "Next step >" at bounding box center [556, 245] width 44 height 15
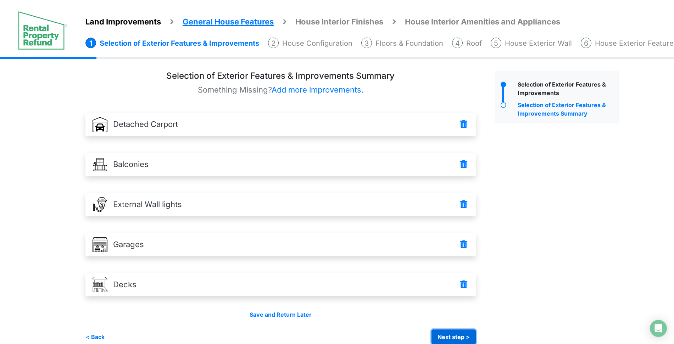
click at [458, 333] on button "Next step >" at bounding box center [453, 336] width 44 height 15
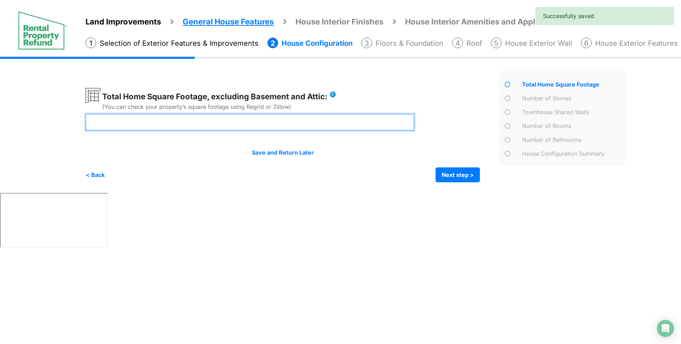
click at [279, 127] on input "number" at bounding box center [249, 122] width 329 height 17
type input "****"
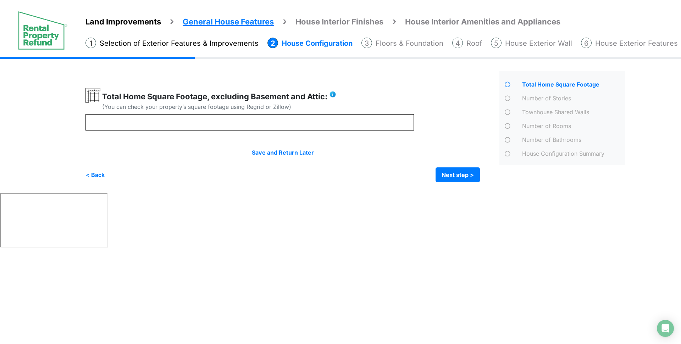
click at [355, 97] on div "Total Home Square Footage, excluding Basement and Attic: (You can check your pr…" at bounding box center [249, 101] width 329 height 26
click at [449, 172] on button "Next step >" at bounding box center [457, 174] width 44 height 15
